Goal: Task Accomplishment & Management: Use online tool/utility

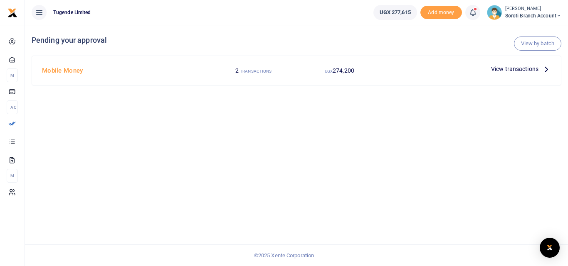
click at [542, 69] on icon at bounding box center [546, 68] width 9 height 9
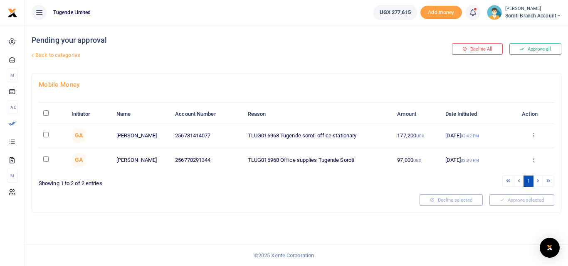
click at [531, 44] on button "Approve all" at bounding box center [535, 49] width 52 height 12
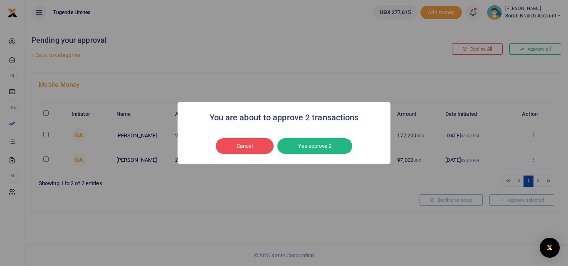
click at [300, 142] on button "Yes approve 2" at bounding box center [314, 146] width 75 height 16
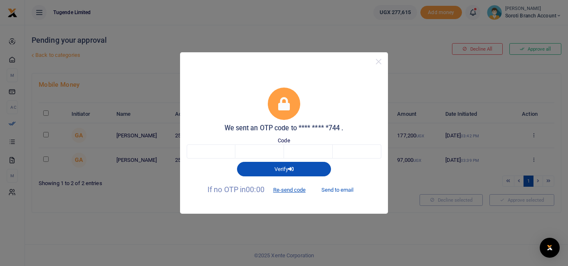
click at [335, 190] on button "Send to email" at bounding box center [337, 190] width 46 height 14
click at [217, 149] on input "text" at bounding box center [211, 152] width 49 height 14
type input "5"
type input "7"
type input "5"
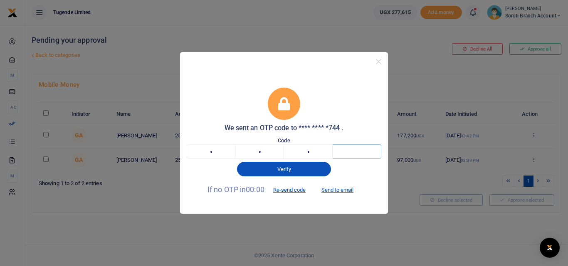
type input "1"
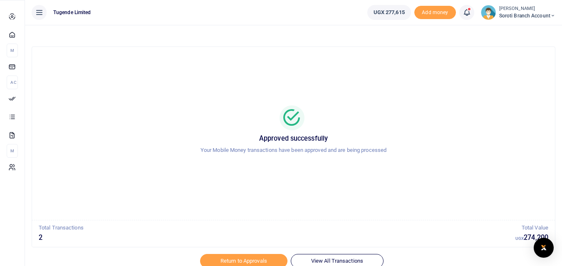
click at [0, 0] on span "Approvals" at bounding box center [0, 0] width 0 height 0
